Goal: Navigation & Orientation: Find specific page/section

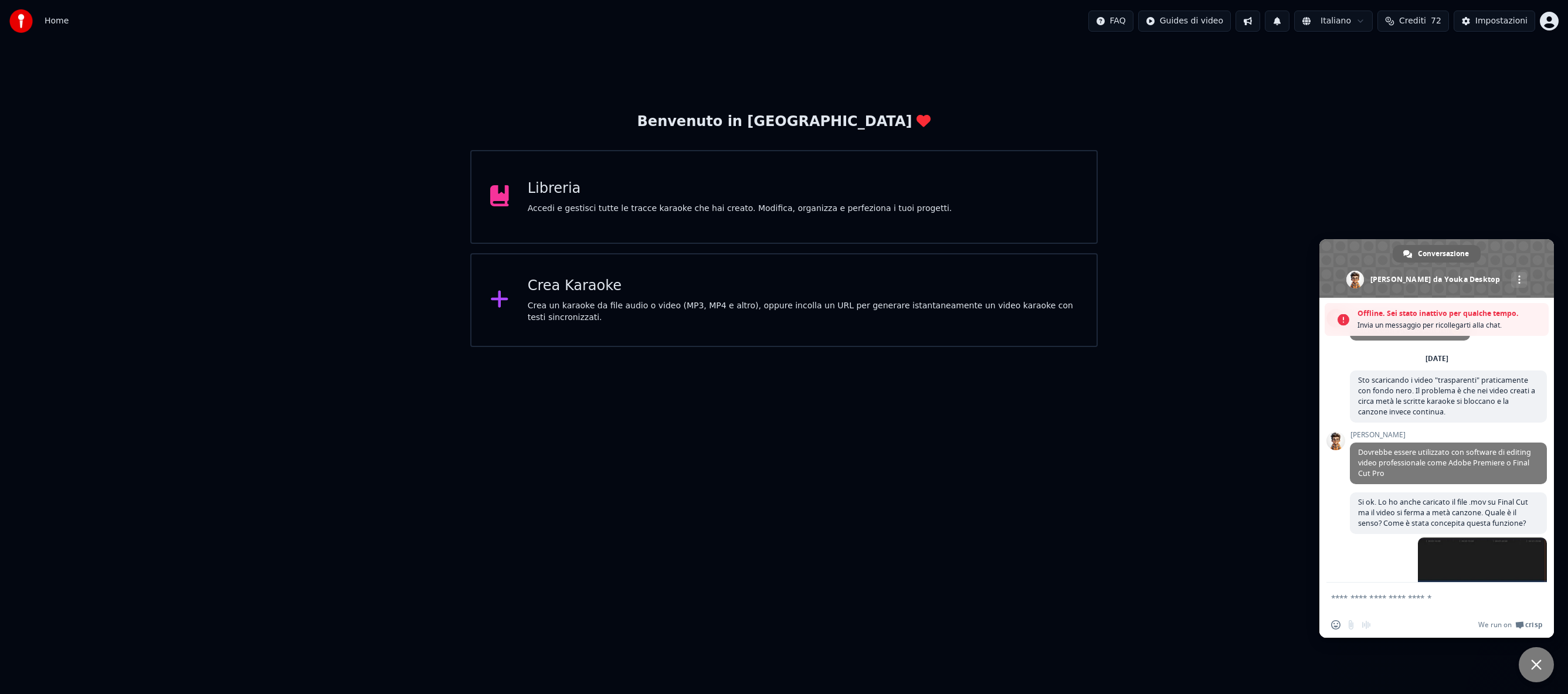
scroll to position [75, 0]
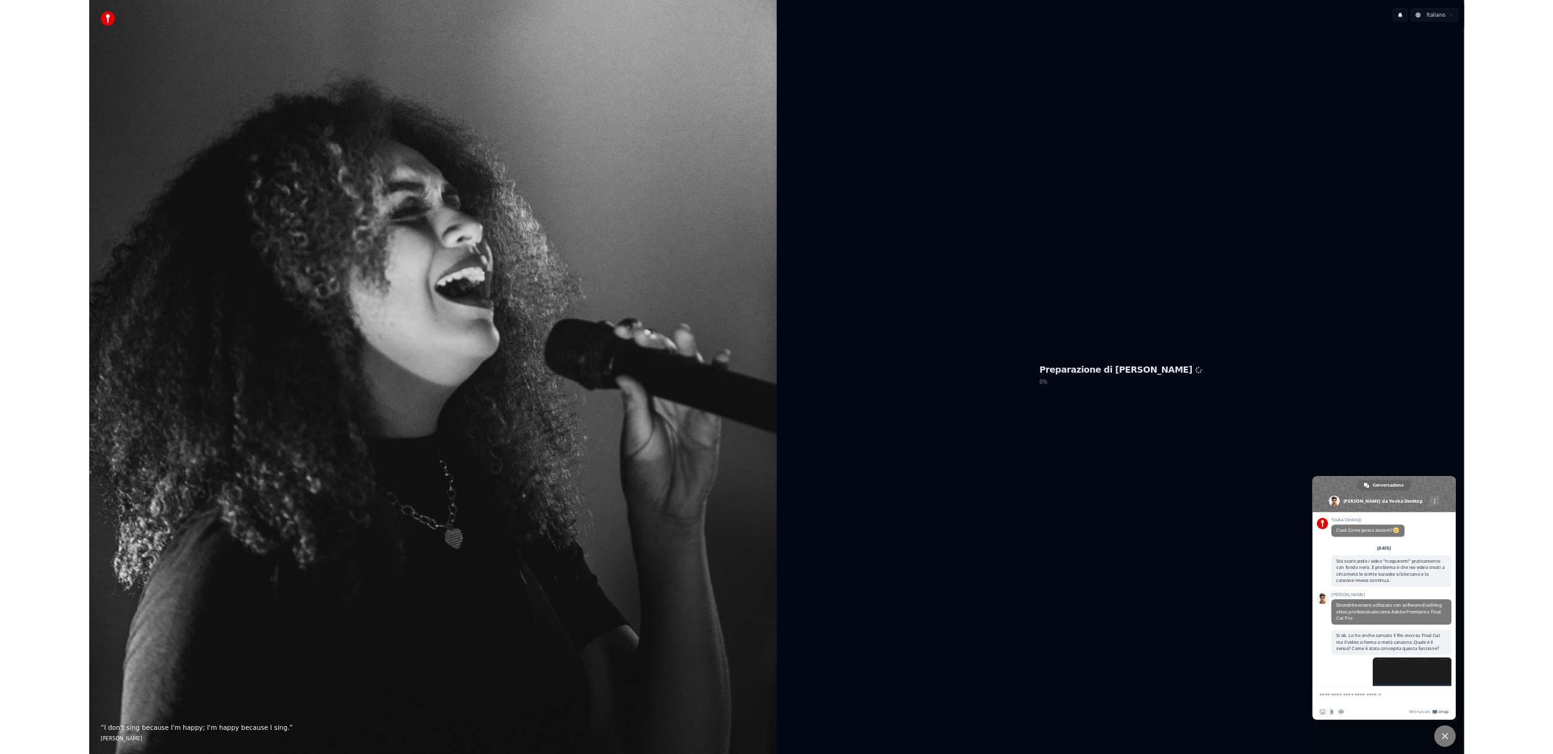
scroll to position [38, 0]
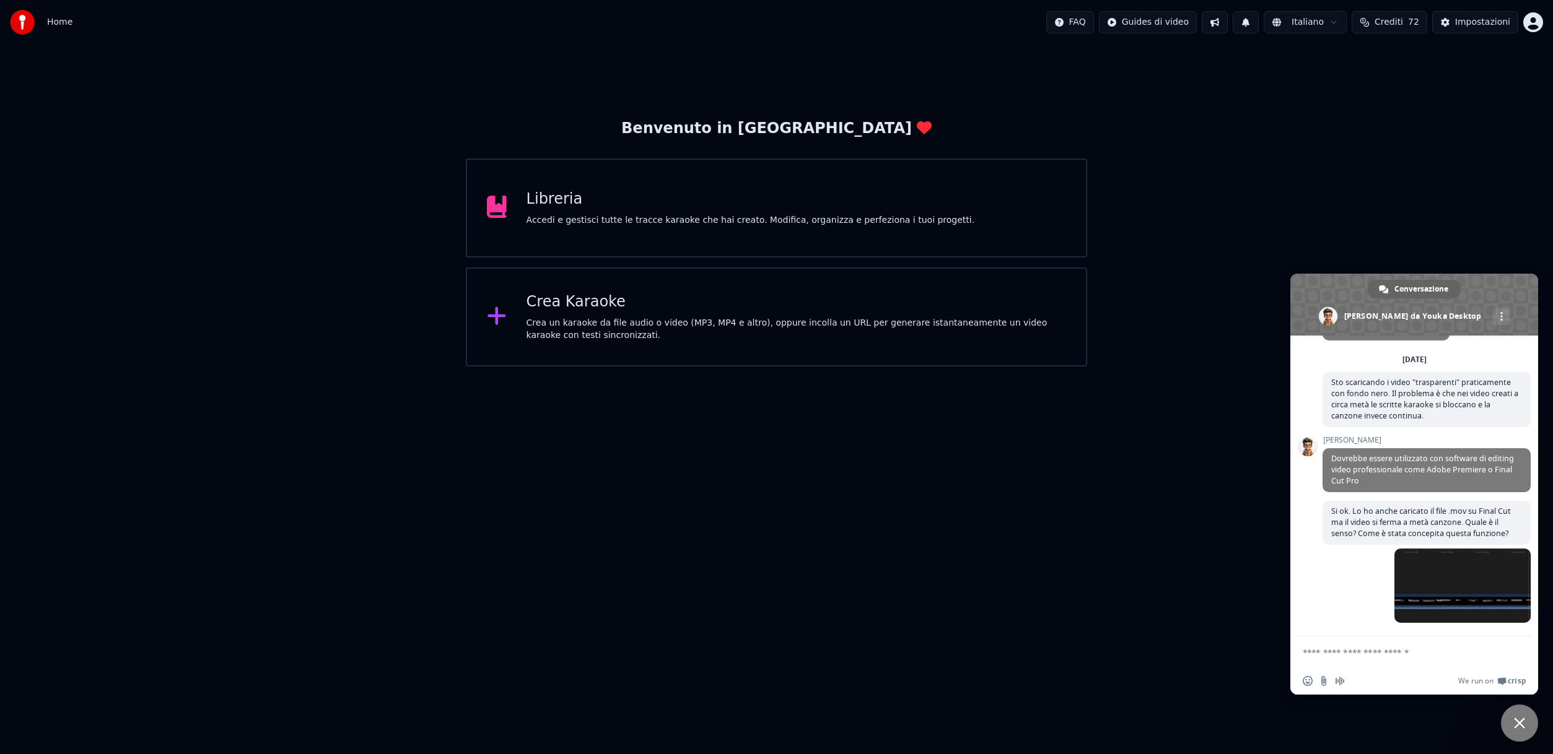
click at [584, 203] on div "Libreria" at bounding box center [750, 200] width 448 height 20
